Goal: Entertainment & Leisure: Consume media (video, audio)

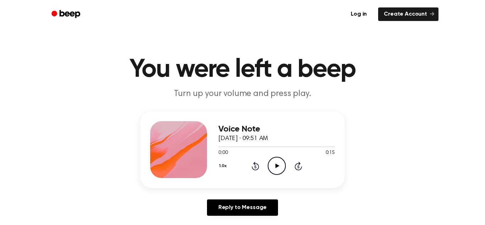
click at [273, 167] on icon "Play Audio" at bounding box center [277, 165] width 18 height 18
click at [276, 169] on icon "Play Audio" at bounding box center [277, 165] width 18 height 18
click at [276, 164] on icon at bounding box center [277, 165] width 4 height 5
click at [270, 161] on icon "Play Audio" at bounding box center [277, 165] width 18 height 18
click at [280, 164] on icon "Play Audio" at bounding box center [277, 165] width 18 height 18
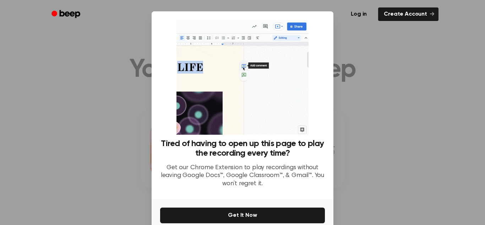
click at [434, 62] on div at bounding box center [242, 112] width 485 height 225
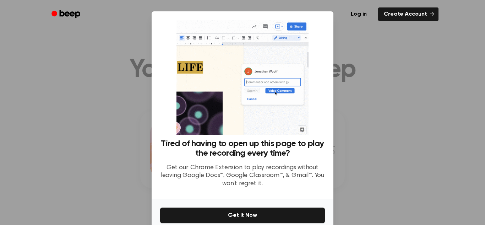
click at [434, 62] on div at bounding box center [242, 112] width 485 height 225
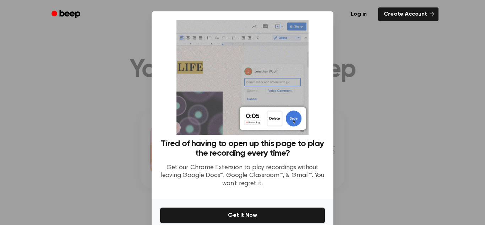
click at [434, 62] on div at bounding box center [242, 112] width 485 height 225
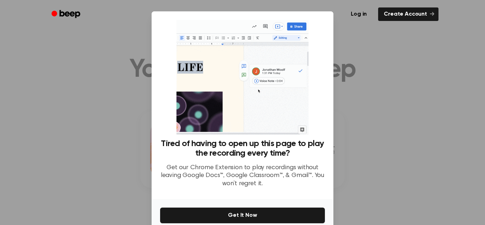
click at [434, 62] on div at bounding box center [242, 112] width 485 height 225
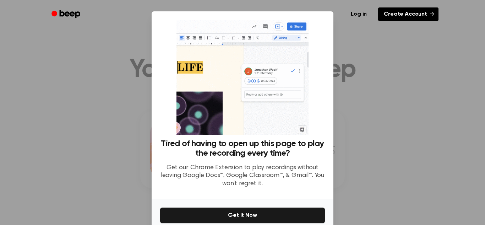
click at [427, 16] on link "Create Account" at bounding box center [408, 13] width 60 height 13
